Goal: Task Accomplishment & Management: Manage account settings

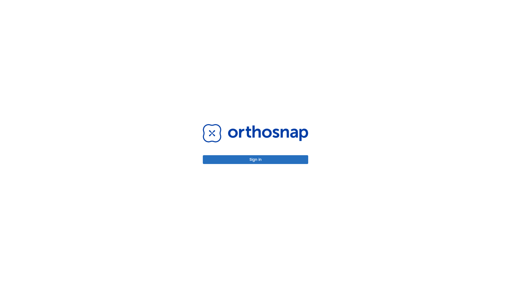
click at [256, 159] on button "Sign in" at bounding box center [255, 159] width 105 height 9
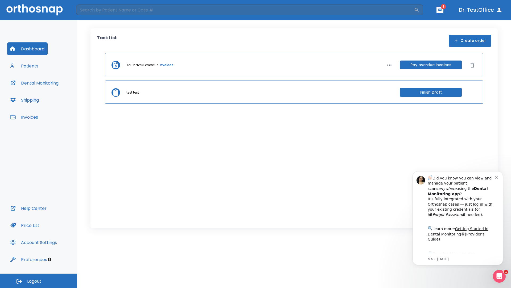
click at [39, 280] on span "Logout" at bounding box center [34, 281] width 14 height 6
